Goal: Obtain resource: Obtain resource

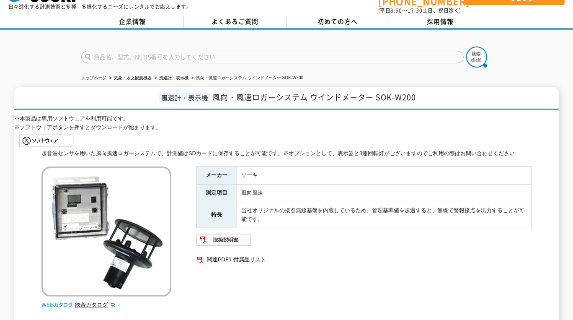
scroll to position [38, 0]
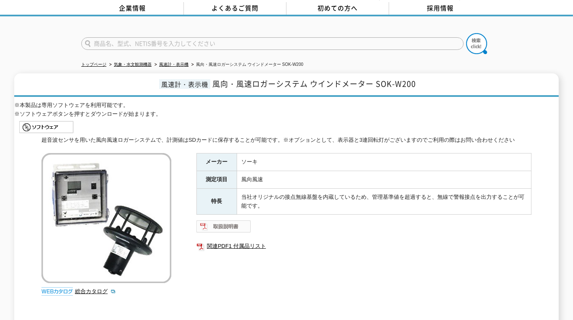
click at [227, 219] on img at bounding box center [223, 225] width 55 height 13
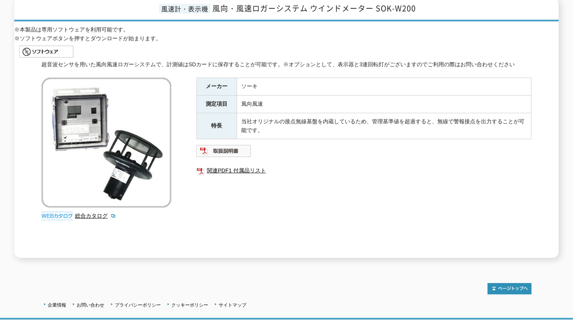
scroll to position [0, 0]
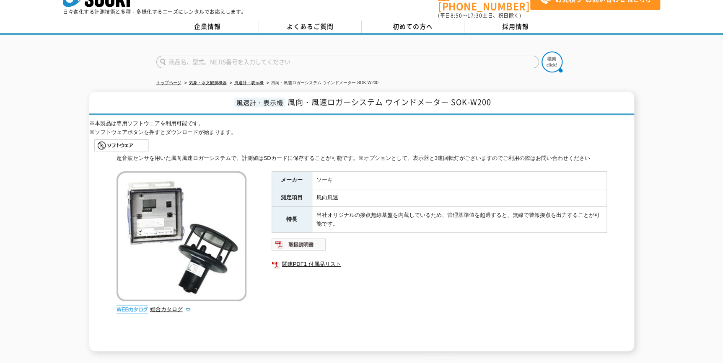
scroll to position [38, 0]
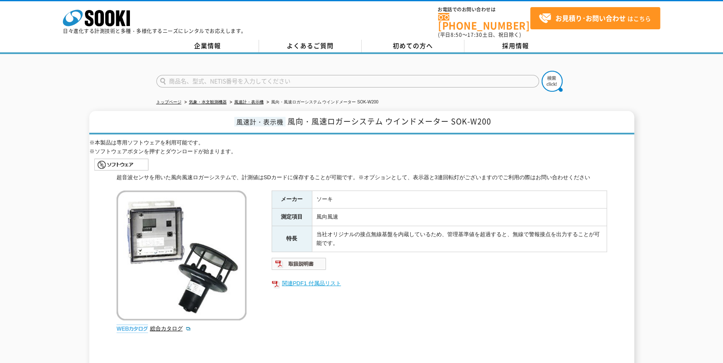
click at [300, 278] on link "関連PDF1 付属品リスト" at bounding box center [438, 283] width 335 height 11
click at [307, 257] on img at bounding box center [298, 263] width 55 height 13
